Goal: Complete application form: Complete application form

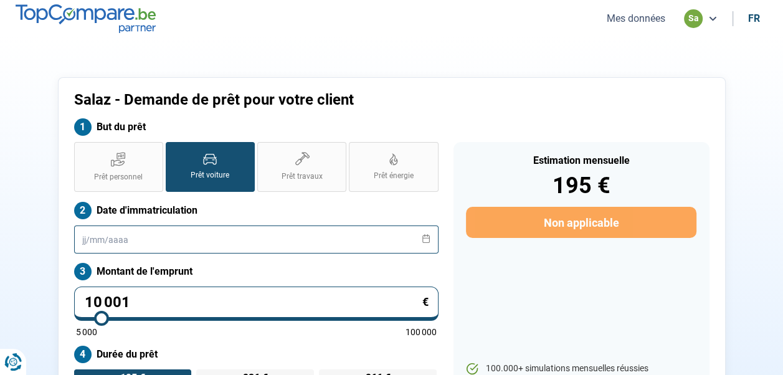
click at [123, 225] on input "text" at bounding box center [256, 239] width 364 height 28
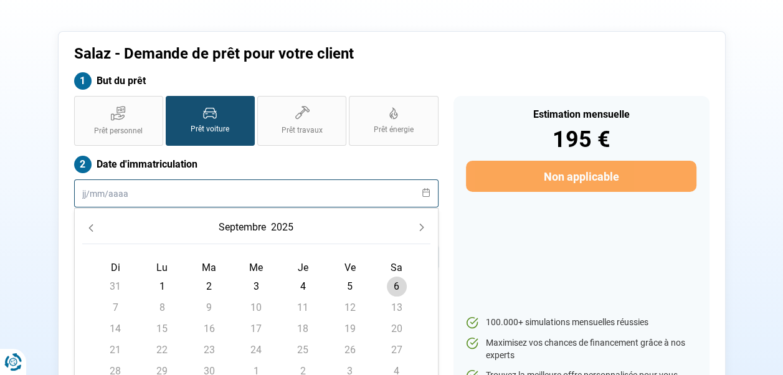
scroll to position [62, 0]
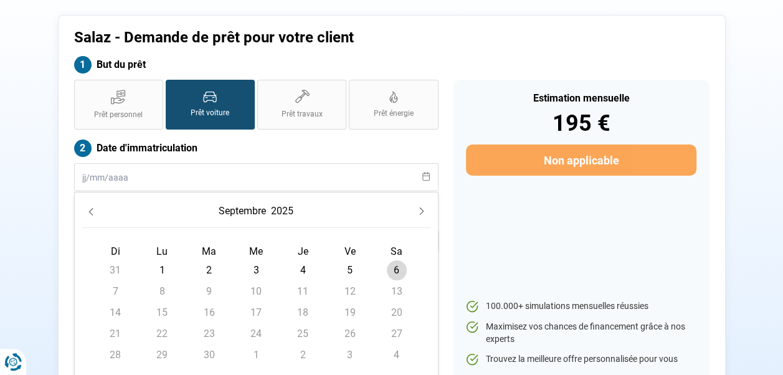
click at [89, 209] on icon "Previous Month" at bounding box center [91, 211] width 9 height 9
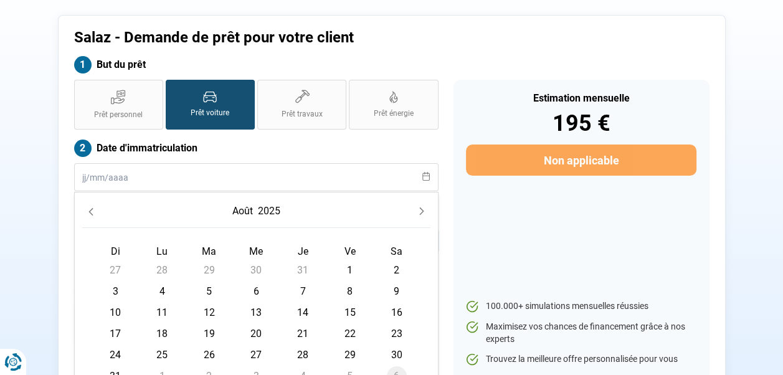
click at [89, 209] on icon "Previous Month" at bounding box center [91, 211] width 9 height 9
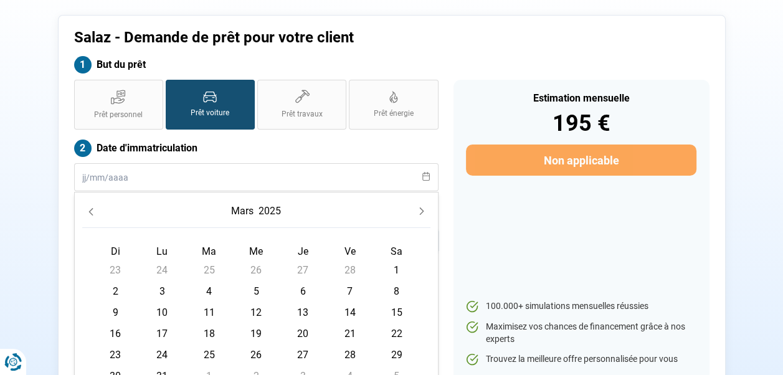
click at [89, 209] on icon "Previous Month" at bounding box center [91, 211] width 9 height 9
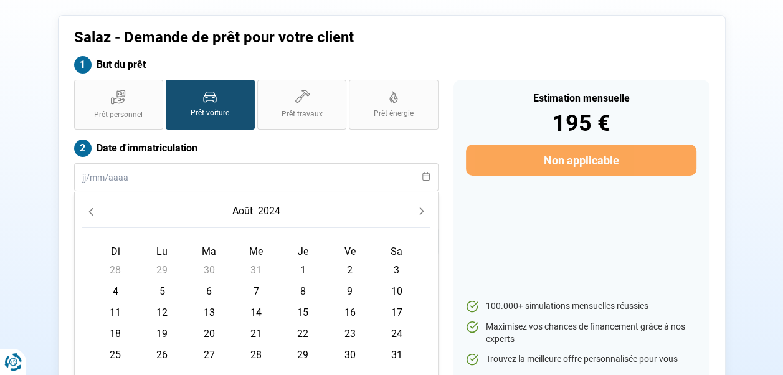
click at [89, 209] on icon "Previous Month" at bounding box center [91, 211] width 9 height 9
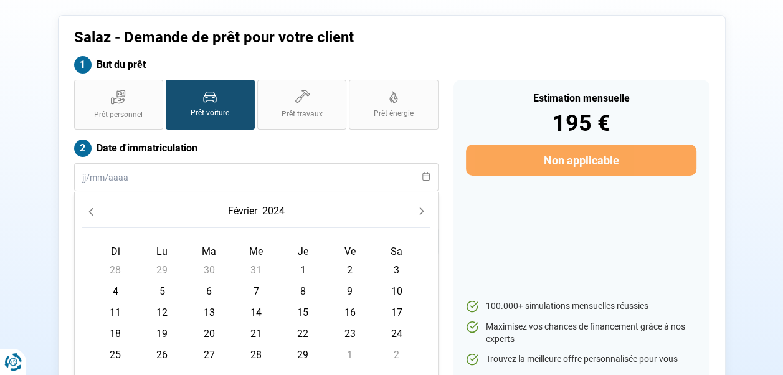
click at [89, 209] on icon "Previous Month" at bounding box center [91, 211] width 9 height 9
click at [95, 212] on button "Previous Month" at bounding box center [90, 210] width 17 height 17
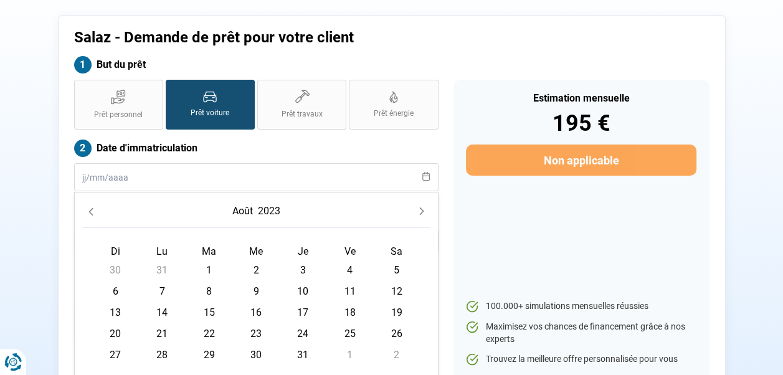
click at [95, 212] on button "Previous Month" at bounding box center [90, 210] width 17 height 17
click at [258, 270] on span "3" at bounding box center [256, 270] width 20 height 20
type input "[DATE]"
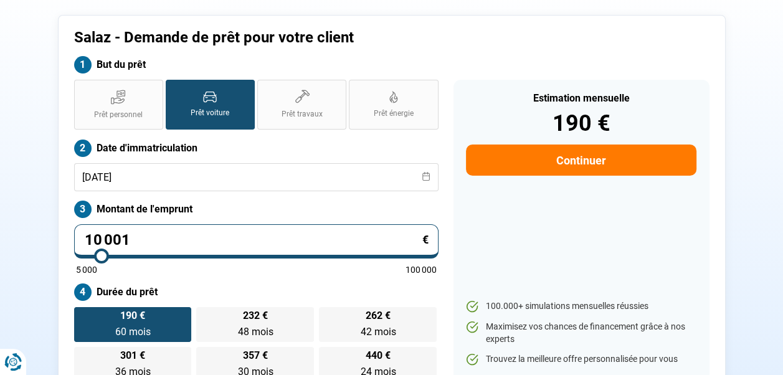
click at [204, 247] on input "10 001" at bounding box center [256, 241] width 364 height 34
type input "2"
type input "5000"
type input "22"
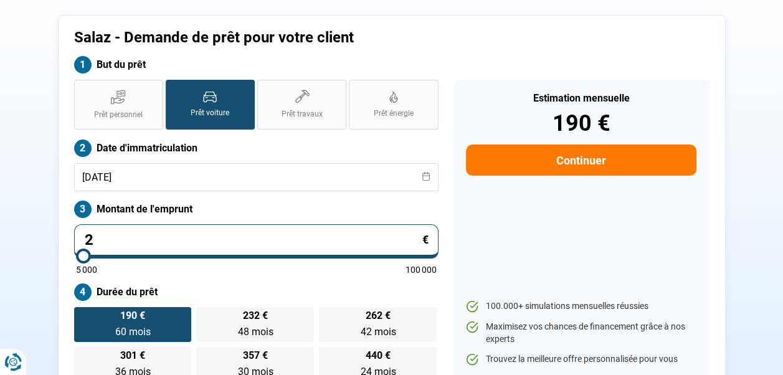
type input "5000"
type input "229"
type input "5000"
type input "2 299"
type input "5000"
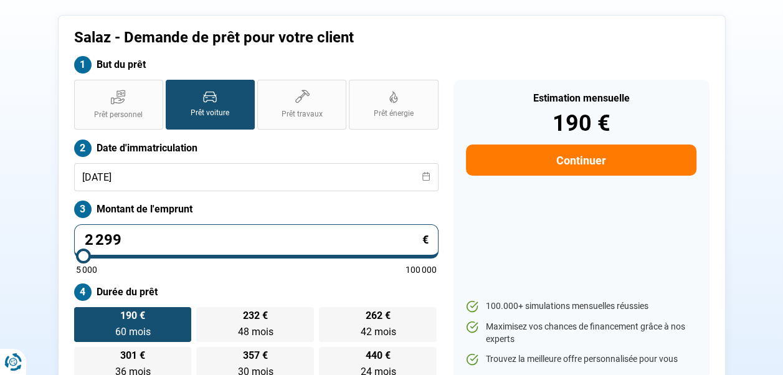
type input "22 990"
type input "23000"
type input "22 990"
type input "23000"
radio input "false"
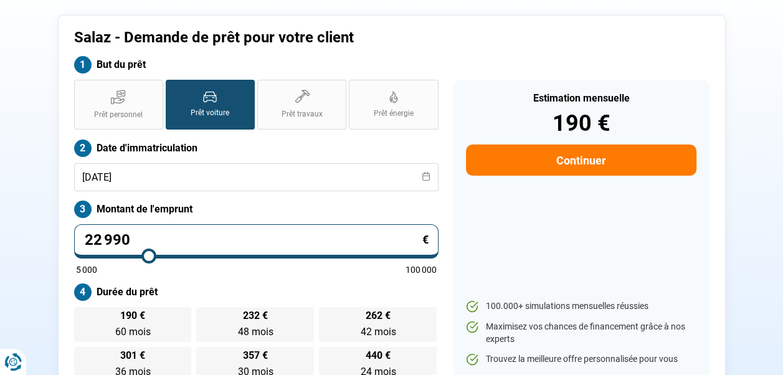
click at [528, 66] on div "But du prêt" at bounding box center [392, 68] width 650 height 24
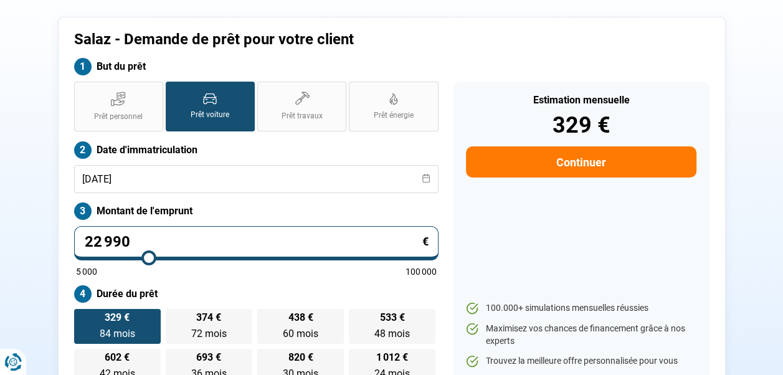
scroll to position [123, 0]
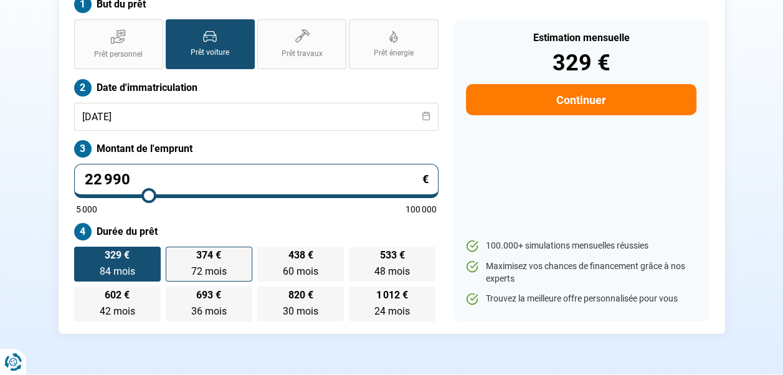
click at [248, 267] on label "374 € 72 mois 72 mois" at bounding box center [209, 264] width 87 height 35
click at [174, 255] on input "374 € 72 mois 72 mois" at bounding box center [170, 251] width 8 height 8
radio input "true"
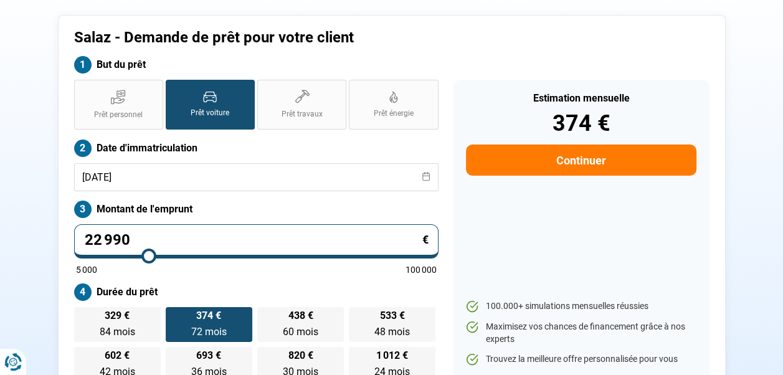
scroll to position [60, 0]
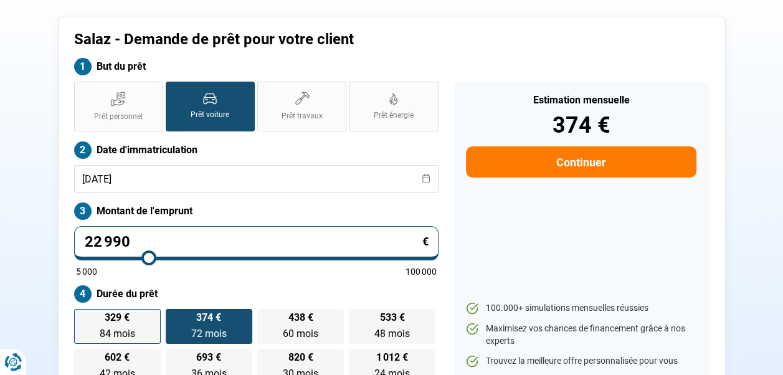
click at [120, 322] on span "329 €" at bounding box center [117, 318] width 25 height 10
click at [82, 317] on input "329 € 84 mois 84 mois" at bounding box center [78, 313] width 8 height 8
radio input "true"
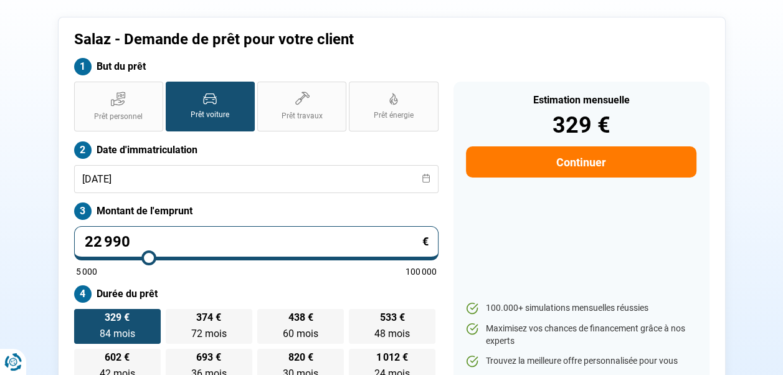
click at [547, 247] on div "Estimation mensuelle 329 € Continuer 100.000+ simulations mensuelles réussies M…" at bounding box center [581, 233] width 256 height 302
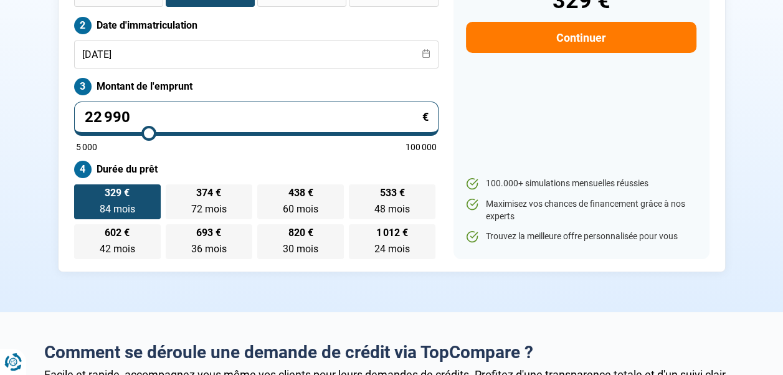
scroll to position [123, 0]
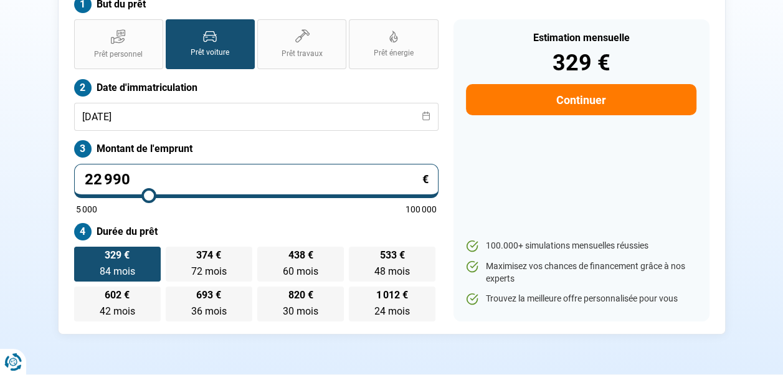
click at [578, 100] on button "Continuer" at bounding box center [581, 99] width 230 height 31
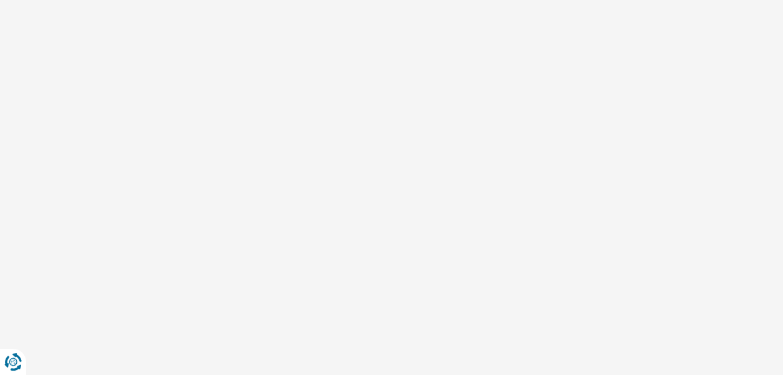
scroll to position [53, 0]
select select "32"
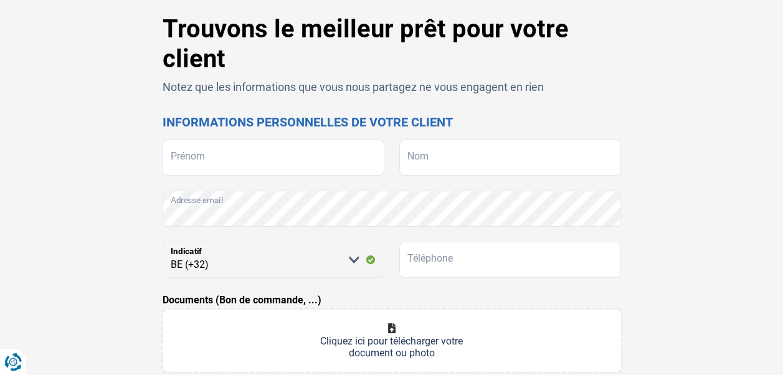
scroll to position [0, 0]
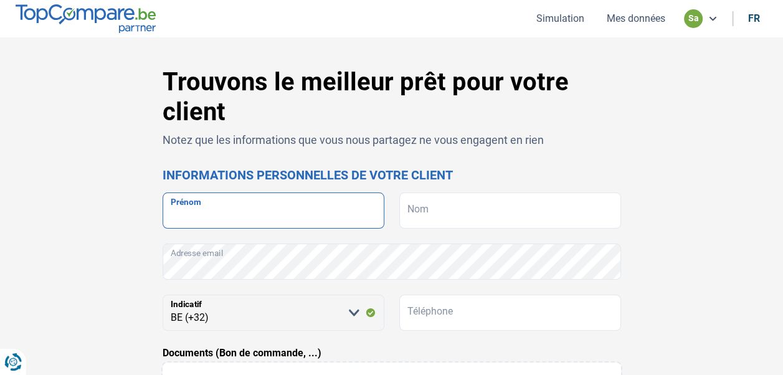
click at [262, 209] on input "Prénom" at bounding box center [274, 210] width 222 height 36
type input "CHOROUK"
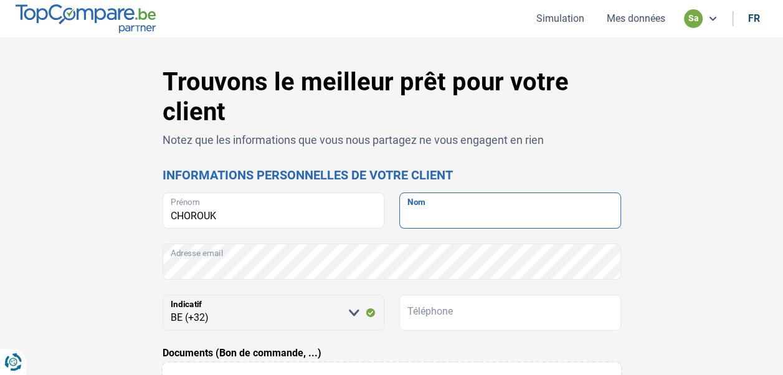
click at [442, 212] on input "Nom" at bounding box center [510, 210] width 222 height 36
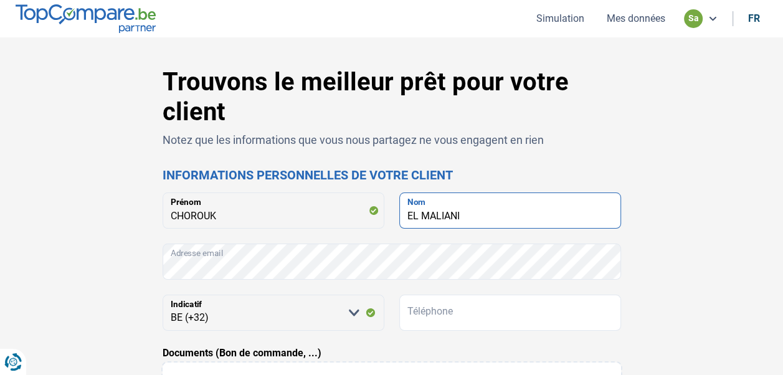
type input "EL MALIANI"
click at [685, 136] on div "Trouvons le meilleur prêt pour votre client Notez que les informations que vous…" at bounding box center [392, 369] width 710 height 605
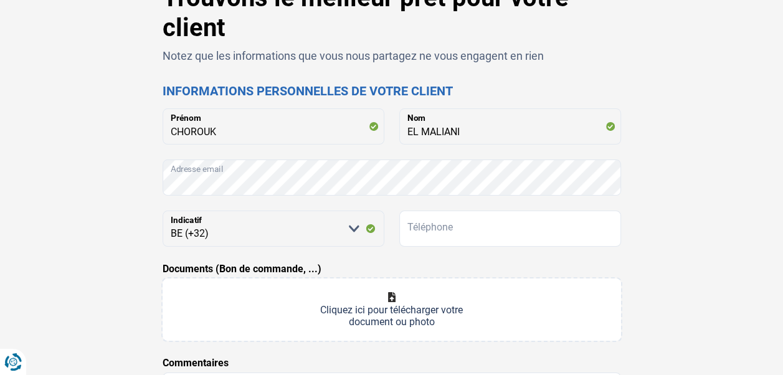
scroll to position [125, 0]
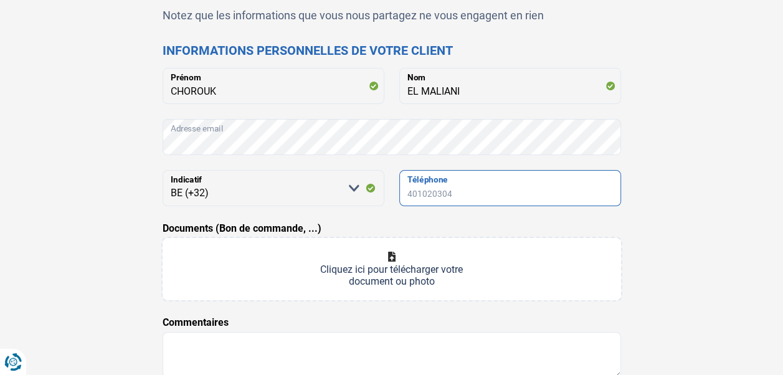
click at [458, 185] on input "Téléphone" at bounding box center [510, 188] width 222 height 36
type input "0479982621"
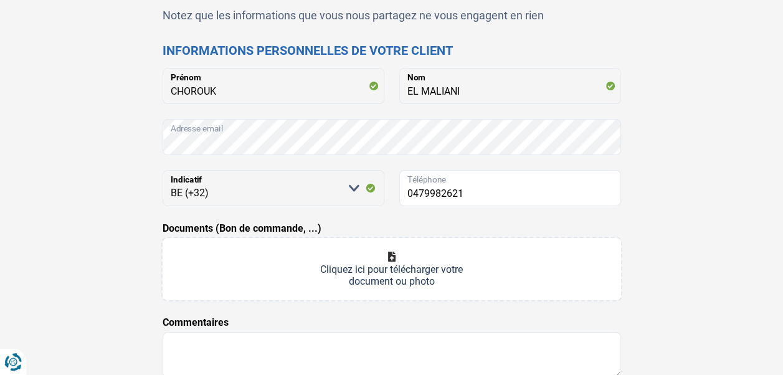
click at [655, 128] on div "Trouvons le meilleur prêt pour votre client Notez que les informations que vous…" at bounding box center [392, 245] width 710 height 605
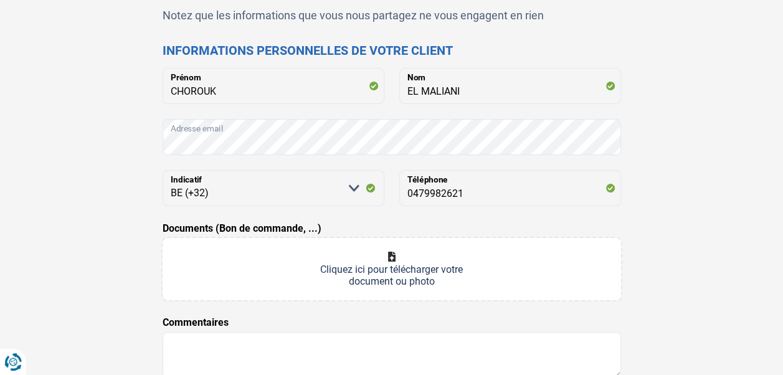
click at [736, 130] on div "Trouvons le meilleur prêt pour votre client Notez que les informations que vous…" at bounding box center [392, 245] width 710 height 605
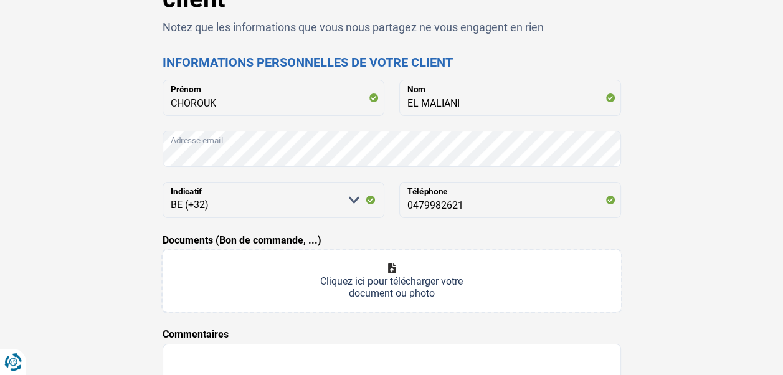
scroll to position [62, 0]
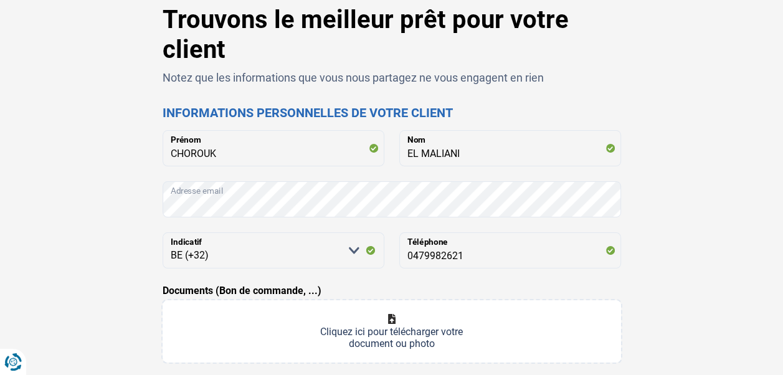
click at [724, 163] on div "Trouvons le meilleur prêt pour votre client Notez que les informations que vous…" at bounding box center [392, 307] width 710 height 605
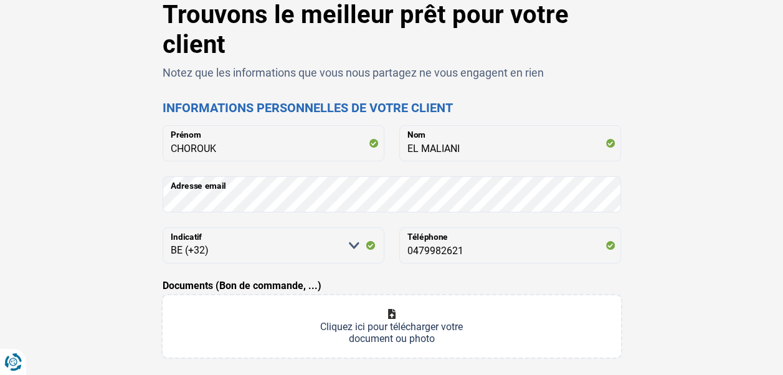
scroll to position [187, 0]
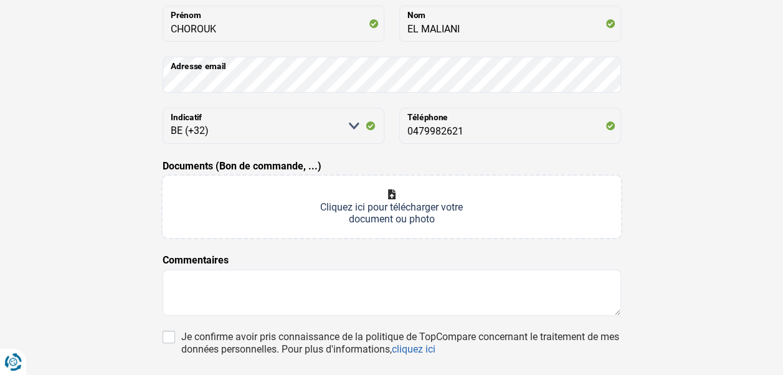
click at [391, 192] on input "Documents (Bon de commande, ...)" at bounding box center [392, 207] width 458 height 62
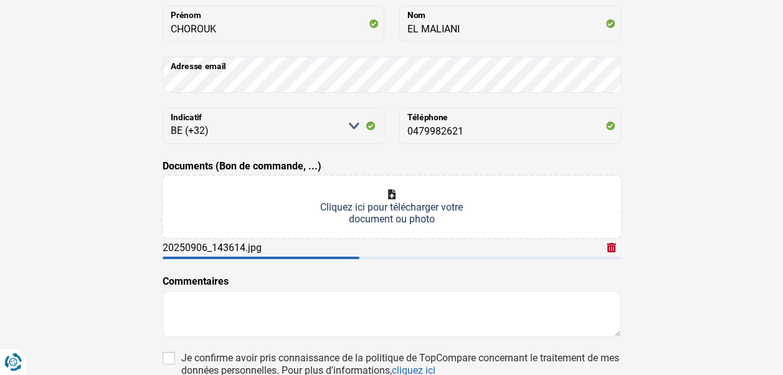
scroll to position [249, 0]
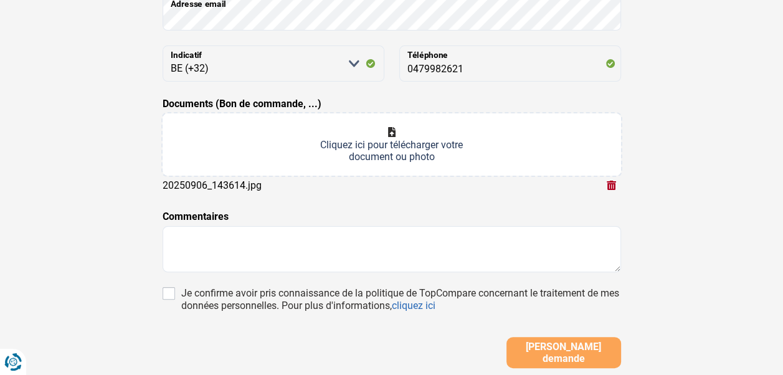
click at [390, 131] on input "Documents (Bon de commande, ...)" at bounding box center [392, 144] width 458 height 62
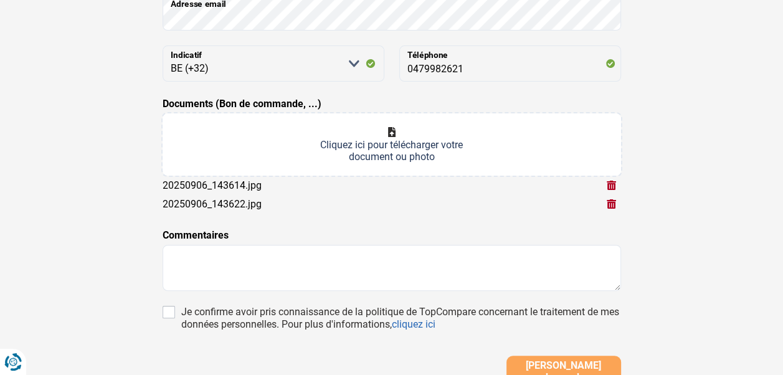
click at [394, 129] on input "Documents (Bon de commande, ...)" at bounding box center [392, 144] width 458 height 62
type input "C:\fakepath\20250906_143627.jpg"
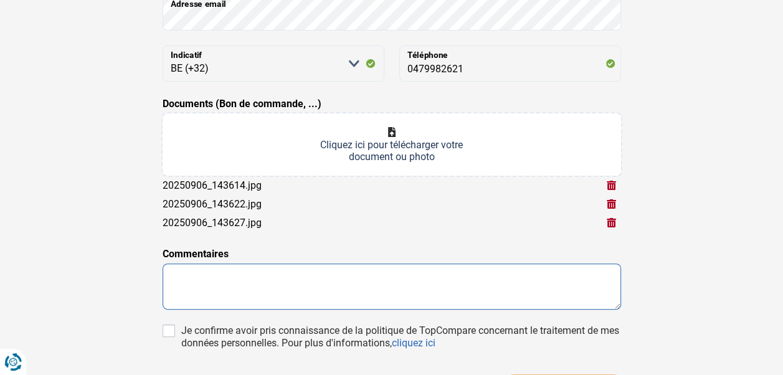
click at [207, 286] on textarea at bounding box center [392, 286] width 458 height 46
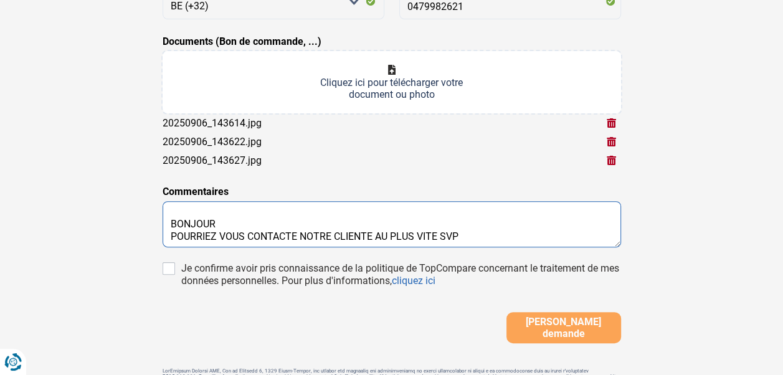
scroll to position [21, 0]
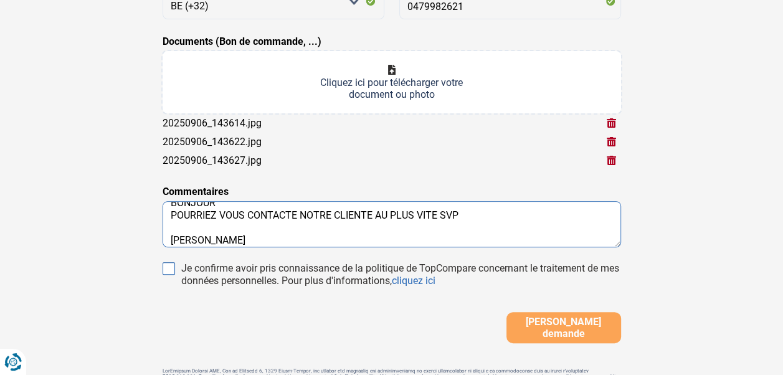
type textarea "BONJOUR POURRIEZ VOUS CONTACTE NOTRE CLIENTE AU PLUS VITE SVP [PERSON_NAME]"
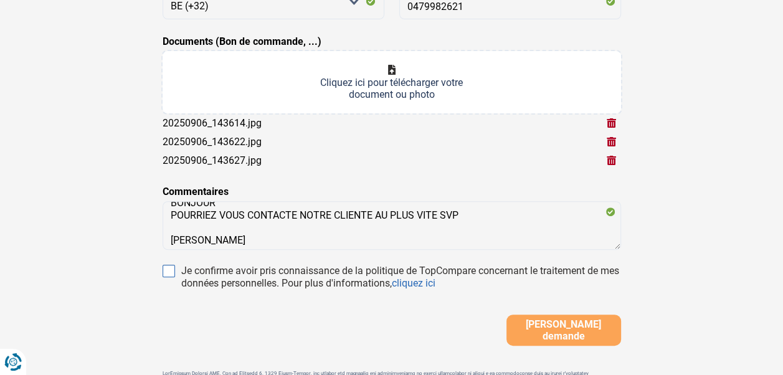
click at [171, 265] on input "Je confirme avoir pris connaissance de la politique de TopCompare concernant le…" at bounding box center [169, 271] width 12 height 12
checkbox input "true"
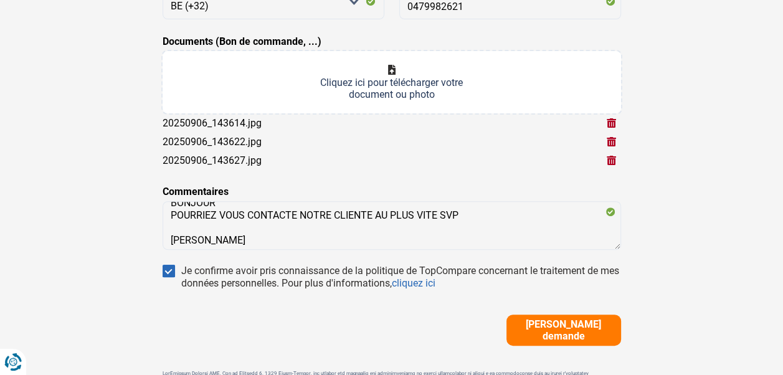
click at [537, 329] on span "[PERSON_NAME] demande" at bounding box center [563, 330] width 107 height 24
